Goal: Task Accomplishment & Management: Manage account settings

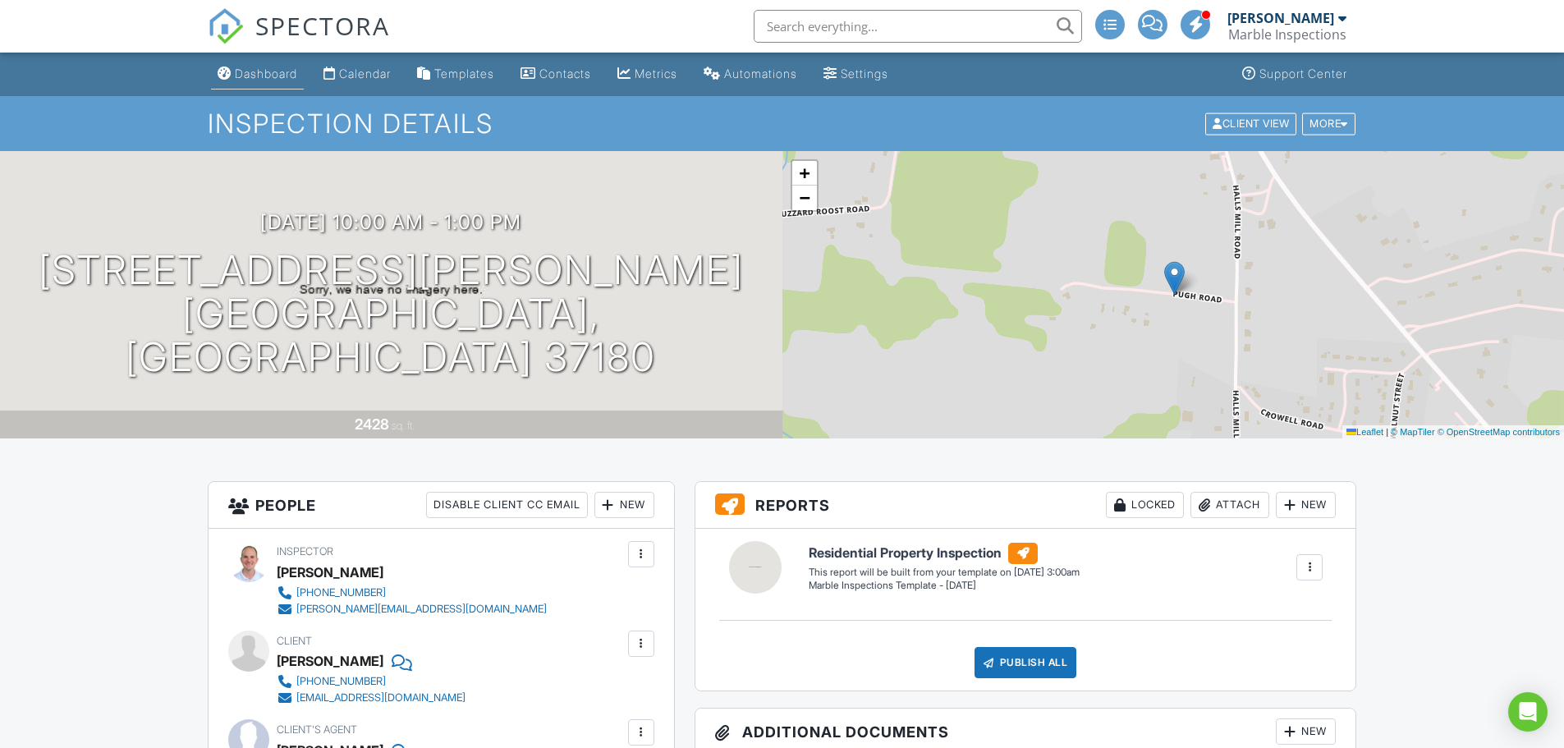
click at [273, 72] on div "Dashboard" at bounding box center [266, 73] width 62 height 14
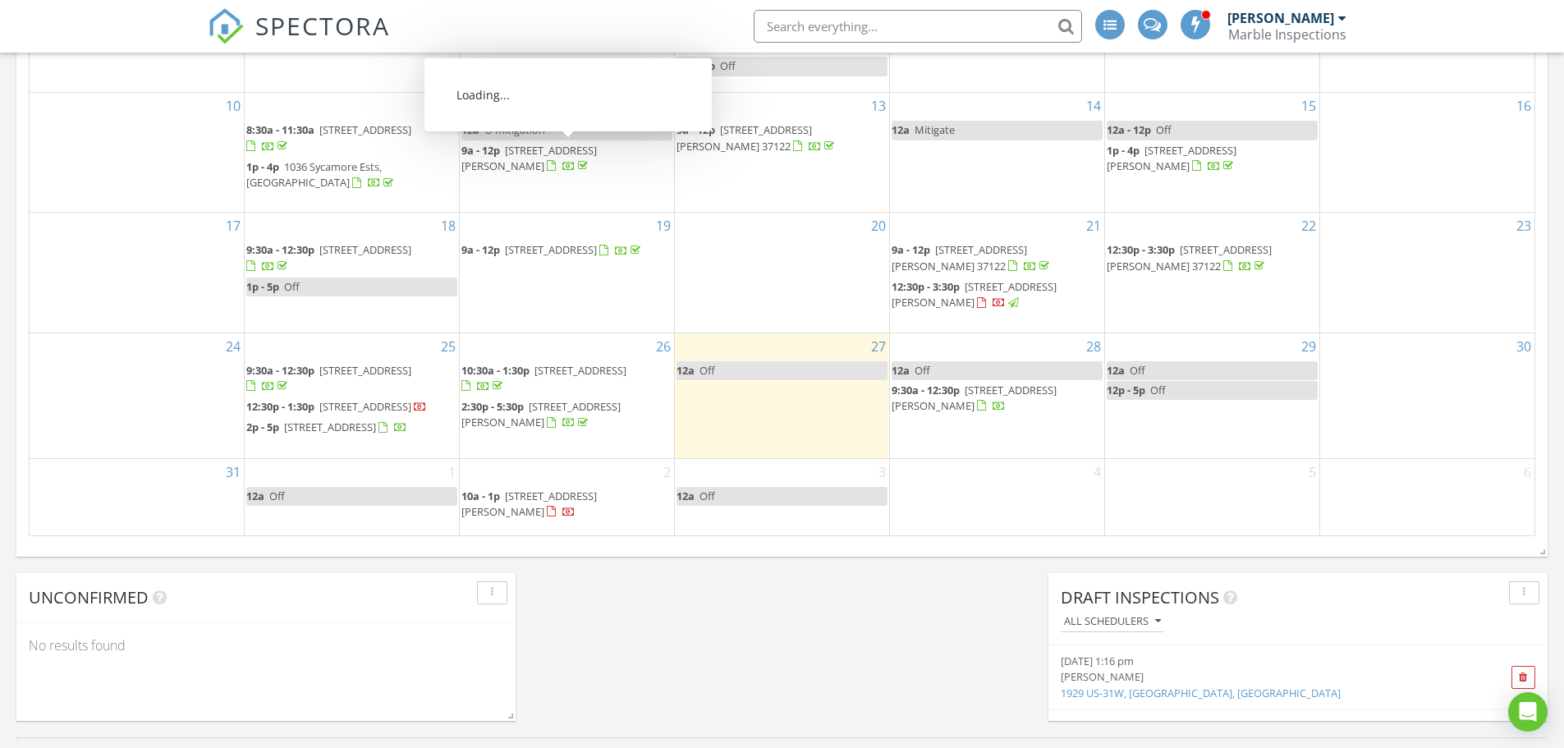
scroll to position [985, 0]
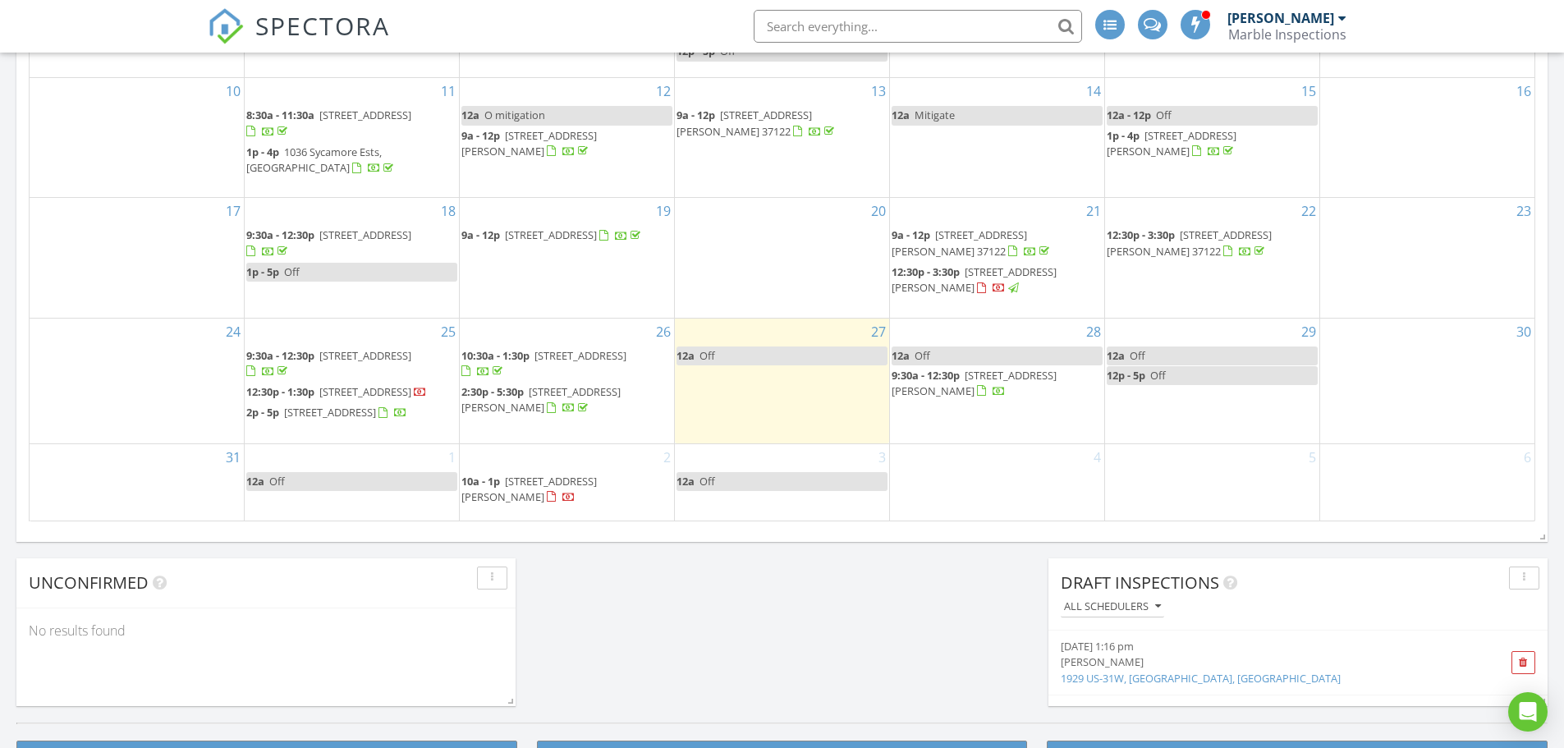
drag, startPoint x: 577, startPoint y: 676, endPoint x: 587, endPoint y: 685, distance: 13.4
drag, startPoint x: 521, startPoint y: 513, endPoint x: 536, endPoint y: 502, distance: 18.2
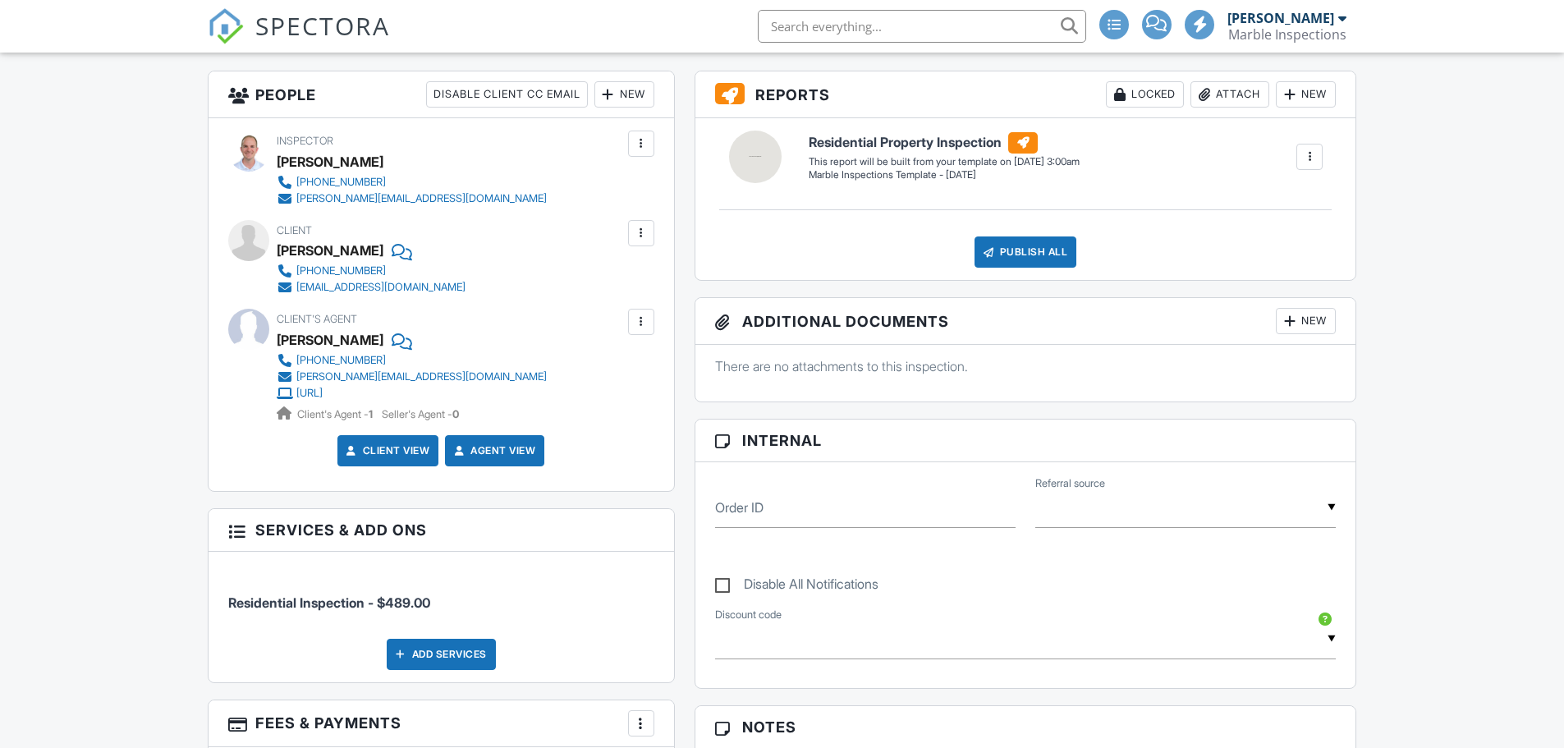
scroll to position [420, 0]
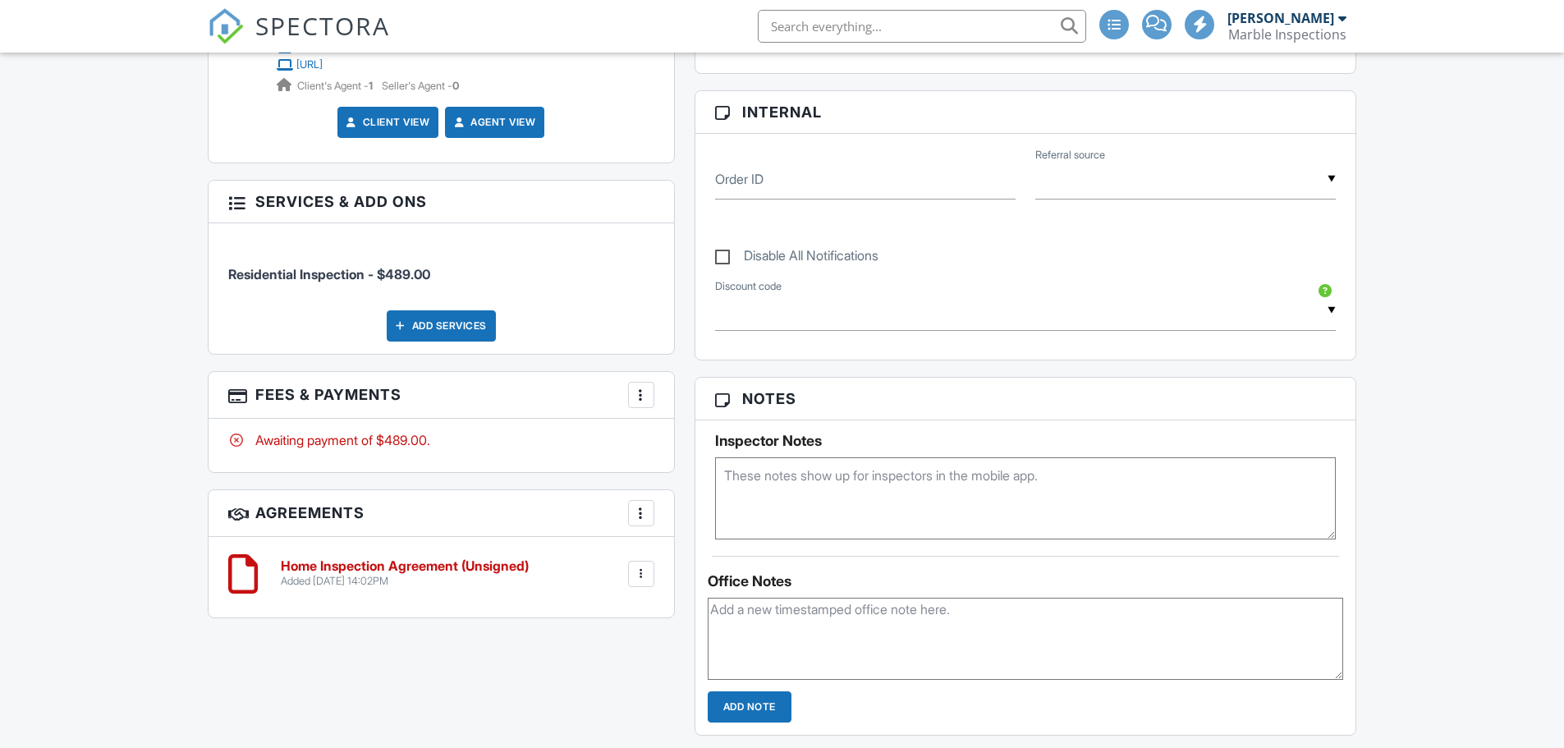
scroll to position [0, 0]
type textarea "access code 2140"
click at [589, 707] on div "All emails and texts are disabled for this inspection! All emails and texts hav…" at bounding box center [782, 490] width 1169 height 1496
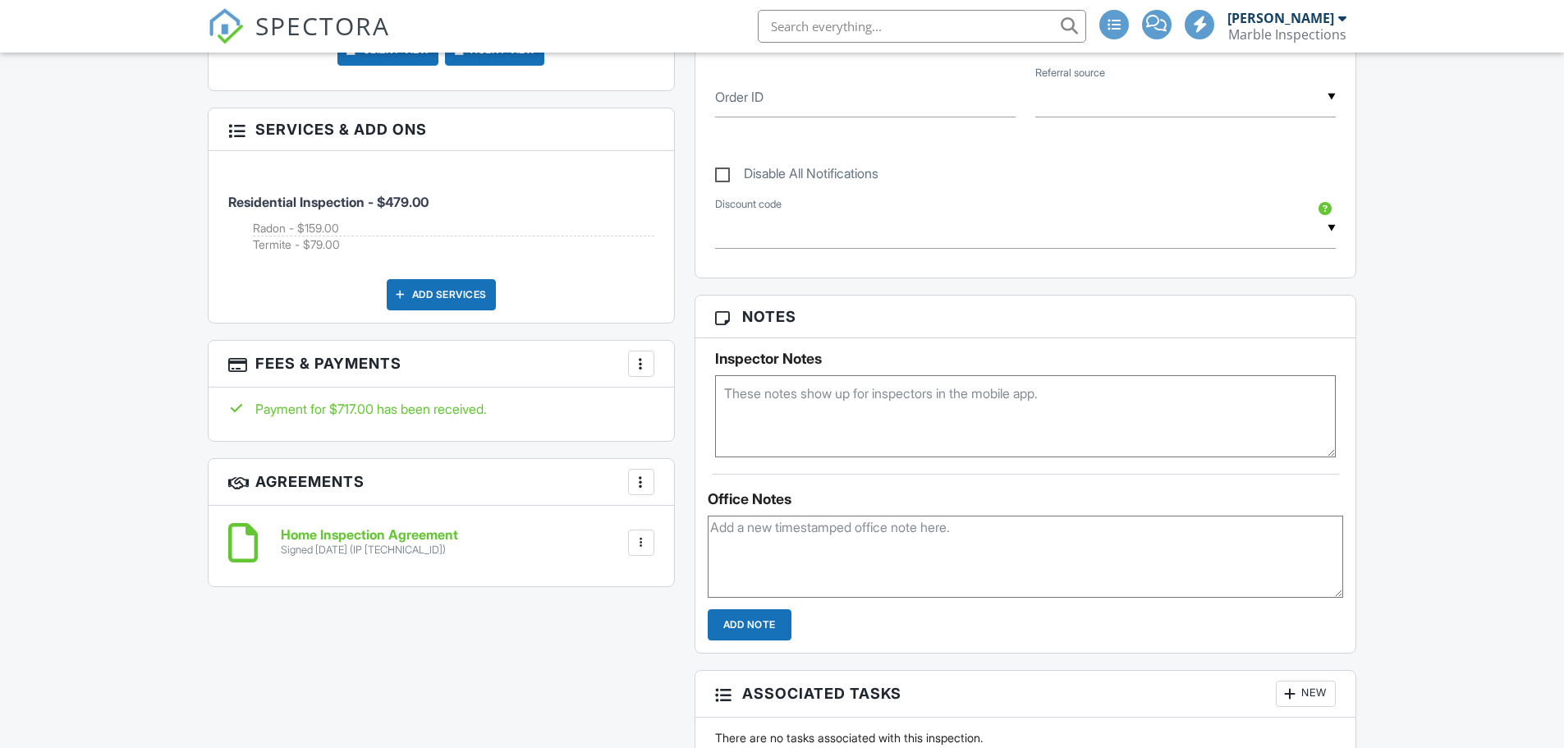
click at [797, 413] on textarea at bounding box center [1025, 416] width 621 height 82
type textarea "sentri vacant"
click at [568, 722] on div "All emails and texts are disabled for this inspection! All emails and texts hav…" at bounding box center [782, 408] width 1169 height 1496
click at [483, 674] on div "All emails and texts are disabled for this inspection! All emails and texts hav…" at bounding box center [782, 408] width 1169 height 1496
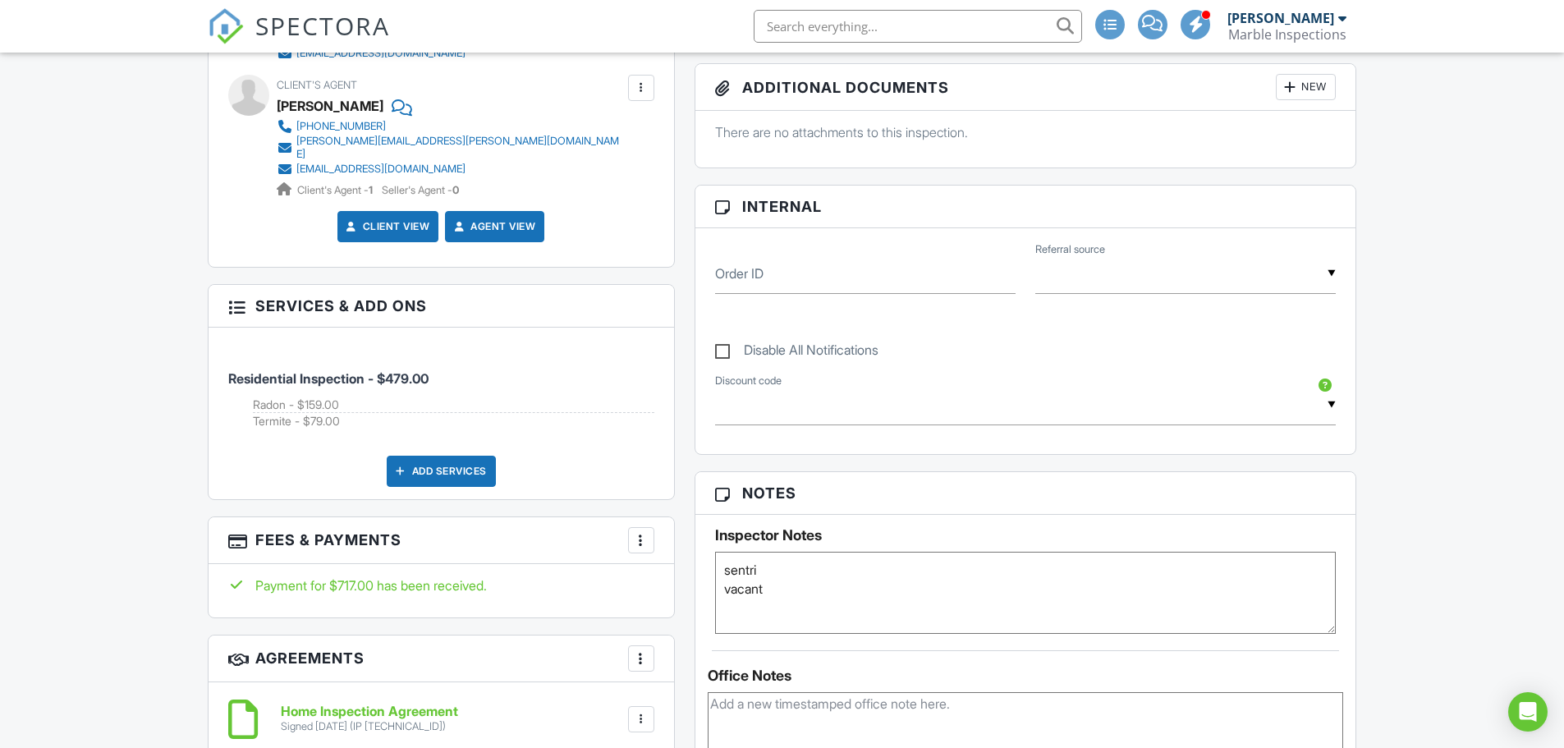
scroll to position [657, 0]
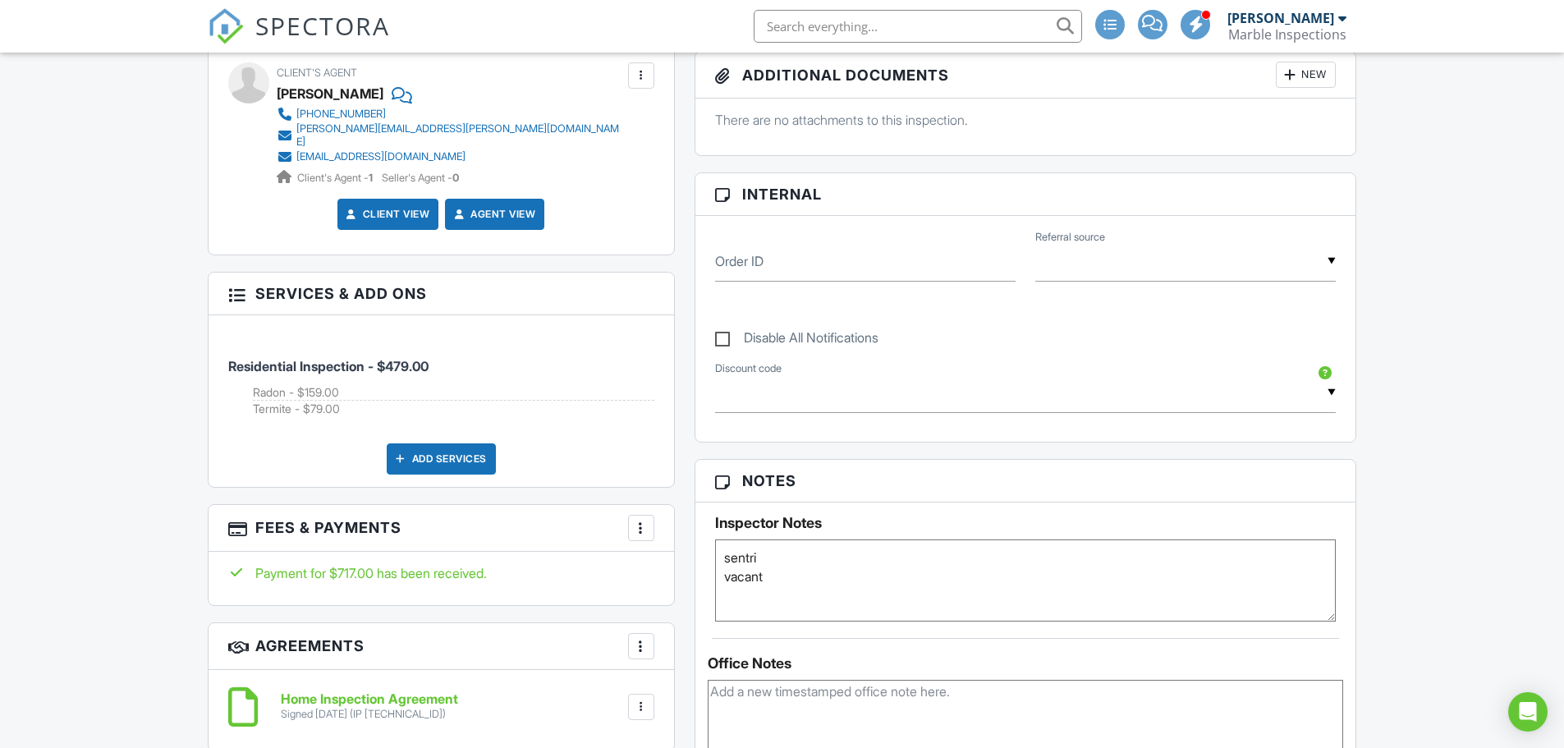
click at [112, 466] on div "Dashboard Calendar Templates Contacts Metrics Automations Settings Support Cent…" at bounding box center [782, 665] width 1564 height 2539
